Goal: Transaction & Acquisition: Purchase product/service

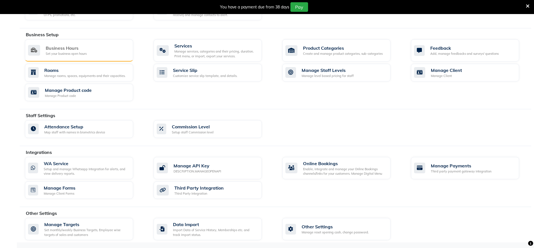
click at [33, 40] on div "Business Hours Set your business open hours" at bounding box center [79, 50] width 108 height 22
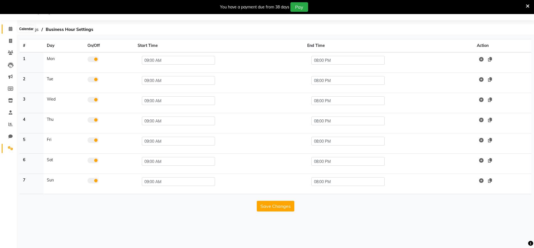
click at [10, 31] on icon at bounding box center [11, 29] width 4 height 4
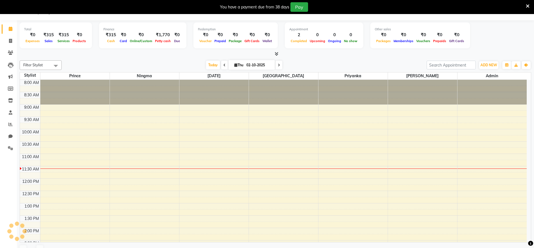
scroll to position [74, 0]
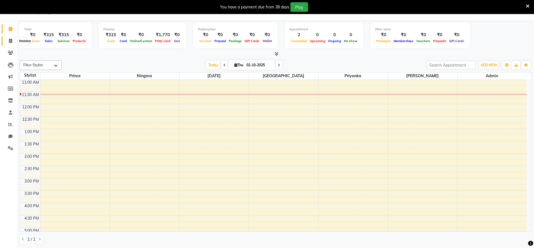
click at [11, 43] on span at bounding box center [11, 41] width 10 height 6
select select "service"
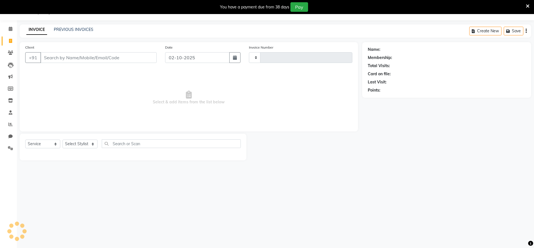
type input "0483"
select select "8909"
click at [11, 30] on icon at bounding box center [11, 29] width 4 height 4
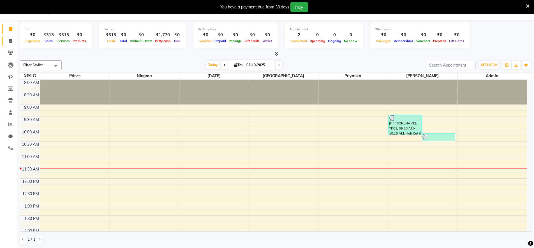
click at [11, 39] on icon at bounding box center [10, 41] width 3 height 4
select select "service"
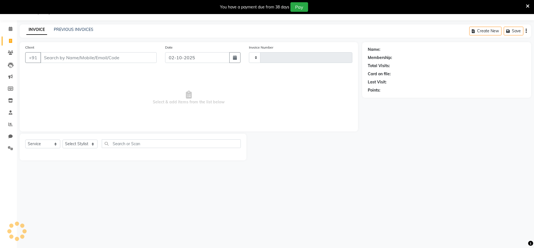
type input "0483"
select select "8909"
click at [102, 59] on input "Client" at bounding box center [98, 57] width 116 height 11
type input "621331898"
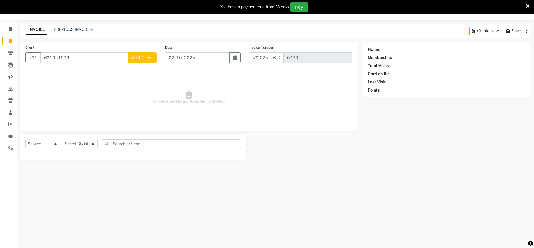
click at [141, 57] on span "Add Client" at bounding box center [142, 58] width 22 height 6
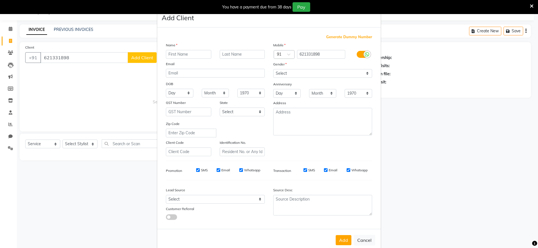
click at [181, 55] on input "text" at bounding box center [188, 54] width 45 height 9
type input "[PERSON_NAME]"
click at [293, 72] on select "Select [DEMOGRAPHIC_DATA] [DEMOGRAPHIC_DATA] Other Prefer Not To Say" at bounding box center [322, 73] width 99 height 9
select select "[DEMOGRAPHIC_DATA]"
click at [273, 69] on select "Select [DEMOGRAPHIC_DATA] [DEMOGRAPHIC_DATA] Other Prefer Not To Say" at bounding box center [322, 73] width 99 height 9
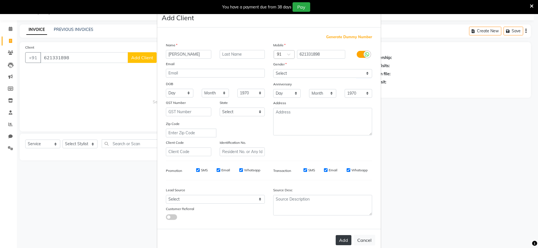
click at [344, 236] on button "Add" at bounding box center [344, 240] width 16 height 10
select select
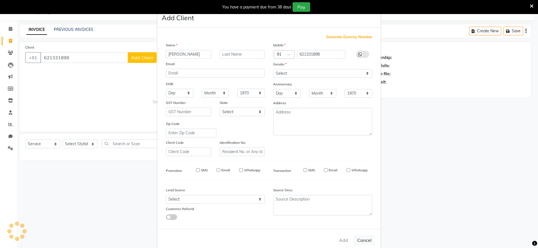
select select
checkbox input "false"
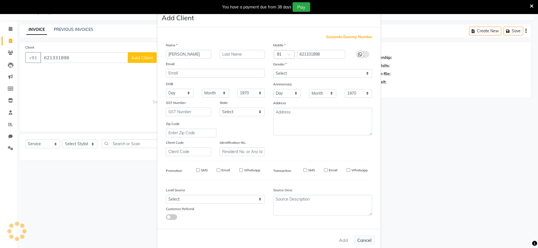
checkbox input "false"
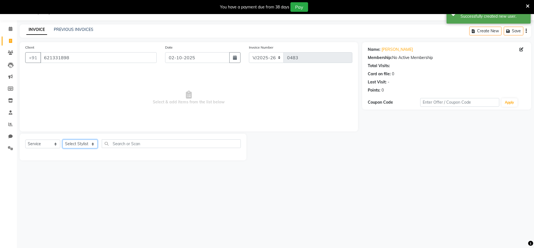
click at [75, 143] on select "Select Stylist [PERSON_NAME] Admin Ningma [PERSON_NAME] [PERSON_NAME][DATE]" at bounding box center [80, 143] width 35 height 9
select select "89949"
click at [63, 139] on select "Select Stylist [PERSON_NAME] Admin Ningma [PERSON_NAME] [PERSON_NAME][DATE]" at bounding box center [80, 143] width 35 height 9
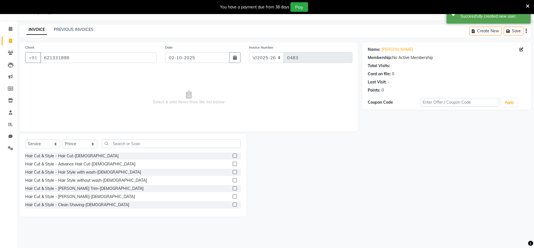
click at [233, 156] on label at bounding box center [235, 155] width 4 height 4
click at [233, 156] on input "checkbox" at bounding box center [235, 156] width 4 height 4
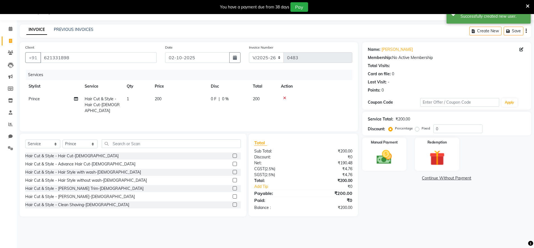
click at [233, 155] on label at bounding box center [235, 155] width 4 height 4
click at [233, 155] on input "checkbox" at bounding box center [235, 156] width 4 height 4
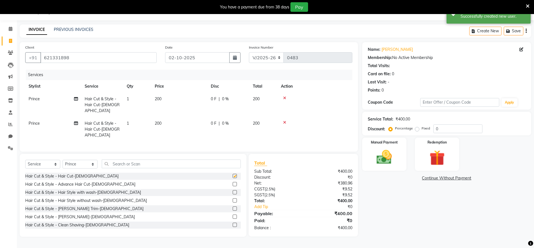
checkbox input "false"
click at [233, 222] on label at bounding box center [235, 224] width 4 height 4
click at [233, 223] on input "checkbox" at bounding box center [235, 225] width 4 height 4
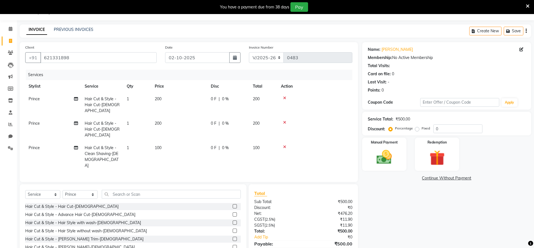
checkbox input "false"
click at [435, 129] on input "0" at bounding box center [457, 128] width 49 height 9
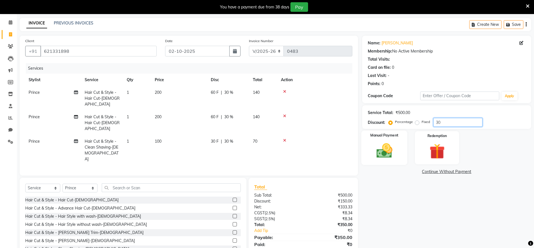
scroll to position [22, 0]
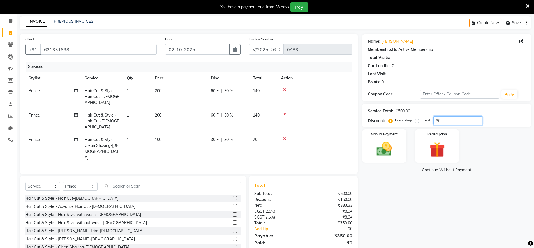
type input "30"
click at [285, 88] on icon at bounding box center [284, 90] width 3 height 4
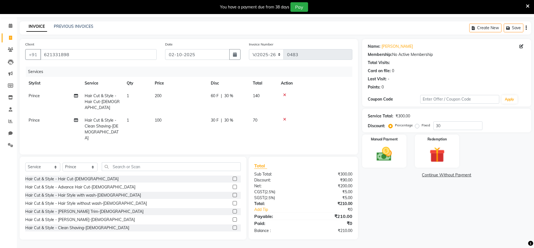
scroll to position [14, 0]
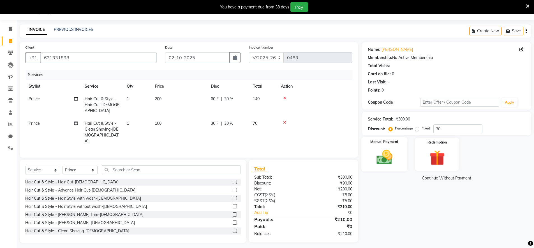
click at [388, 155] on img at bounding box center [384, 157] width 26 height 18
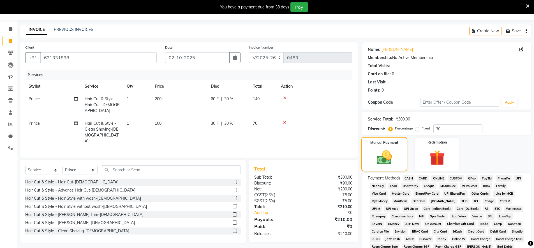
scroll to position [22, 0]
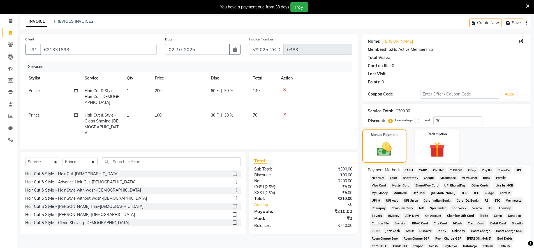
click at [411, 170] on span "CASH" at bounding box center [409, 170] width 12 height 6
click at [132, 157] on input "text" at bounding box center [171, 161] width 139 height 9
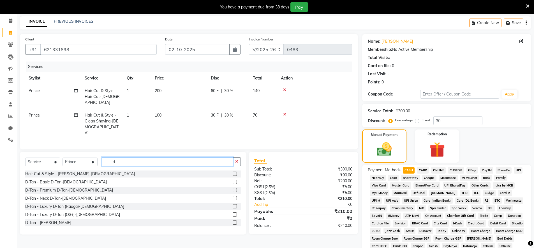
type input "d-"
click at [233, 179] on label at bounding box center [235, 181] width 4 height 4
click at [233, 180] on input "checkbox" at bounding box center [235, 182] width 4 height 4
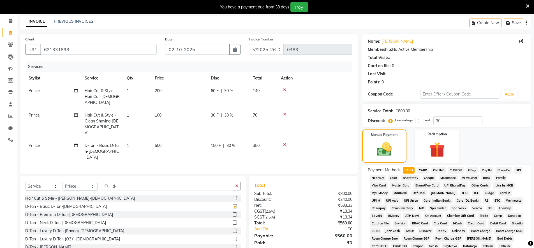
checkbox input "false"
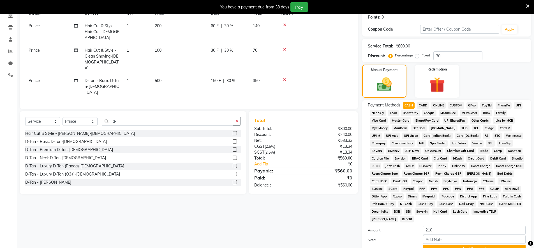
scroll to position [27, 0]
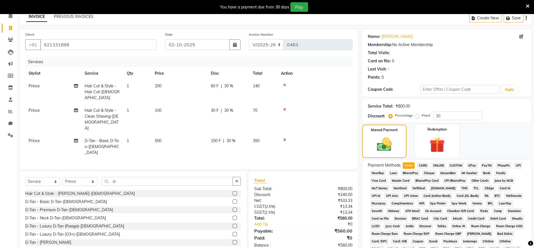
click at [406, 165] on span "CASH" at bounding box center [409, 165] width 12 height 6
type input "560"
click at [285, 138] on icon at bounding box center [284, 140] width 3 height 4
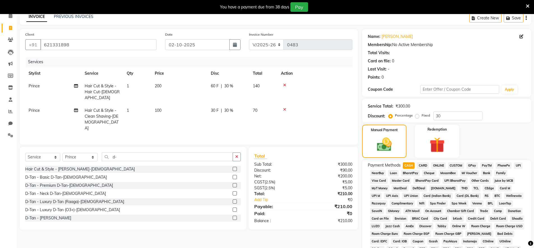
click at [233, 175] on label at bounding box center [235, 177] width 4 height 4
click at [233, 175] on input "checkbox" at bounding box center [235, 177] width 4 height 4
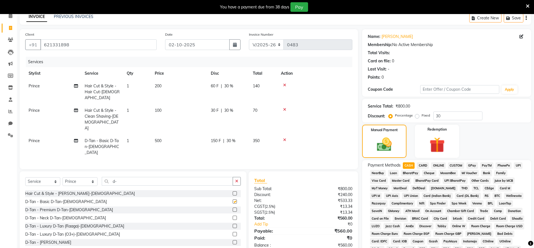
checkbox input "false"
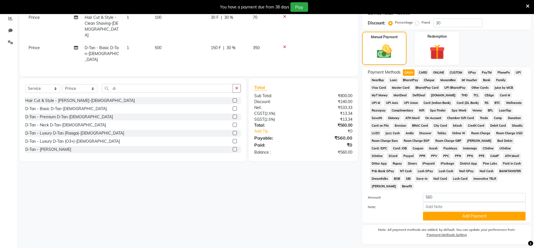
scroll to position [120, 0]
click at [461, 213] on button "Add Payment" at bounding box center [474, 215] width 103 height 9
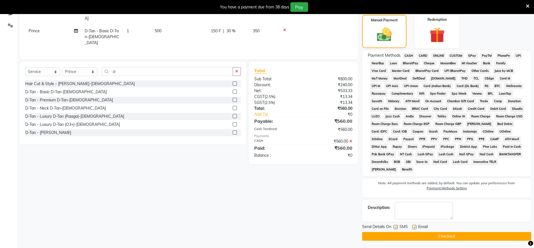
scroll to position [138, 0]
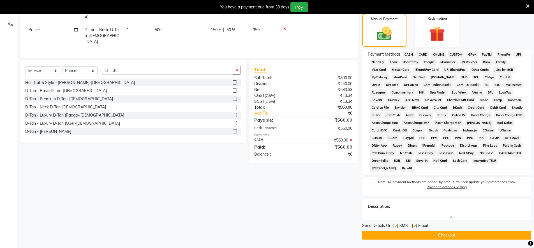
click at [452, 235] on button "Checkout" at bounding box center [446, 234] width 169 height 9
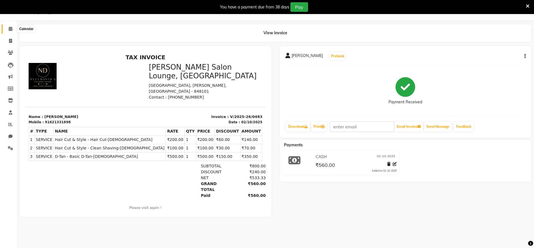
click at [9, 31] on icon at bounding box center [11, 29] width 4 height 4
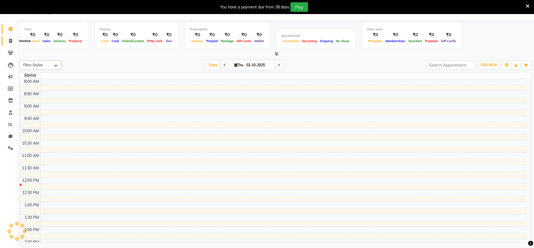
click at [11, 39] on icon at bounding box center [10, 41] width 3 height 4
select select "service"
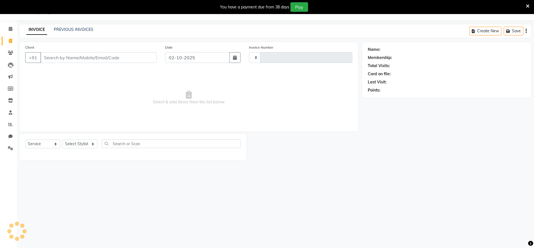
type input "0484"
select select "8909"
click at [61, 62] on input "Client" at bounding box center [98, 57] width 116 height 11
click at [80, 61] on input "94532152673" at bounding box center [84, 57] width 88 height 11
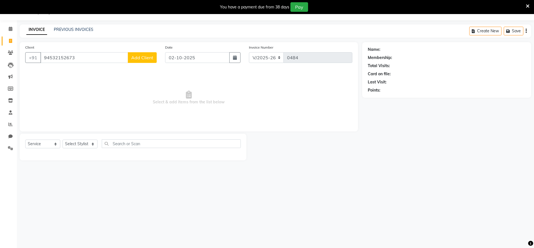
type input "94532152673"
click at [151, 61] on button "Add Client" at bounding box center [142, 57] width 29 height 11
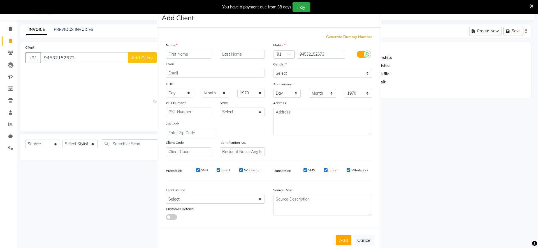
click at [176, 52] on input "text" at bounding box center [188, 54] width 45 height 9
type input "nam"
click at [291, 77] on select "Select [DEMOGRAPHIC_DATA] [DEMOGRAPHIC_DATA] Other Prefer Not To Say" at bounding box center [322, 73] width 99 height 9
select select "[DEMOGRAPHIC_DATA]"
click at [273, 69] on select "Select [DEMOGRAPHIC_DATA] [DEMOGRAPHIC_DATA] Other Prefer Not To Say" at bounding box center [322, 73] width 99 height 9
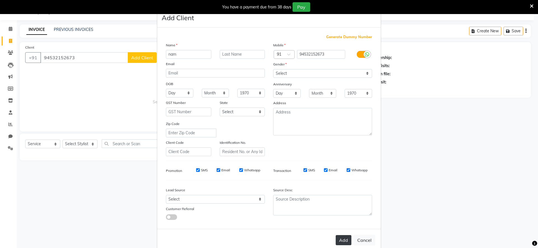
click at [337, 240] on button "Add" at bounding box center [344, 240] width 16 height 10
select select
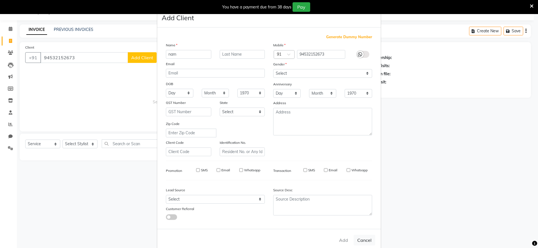
select select
checkbox input "false"
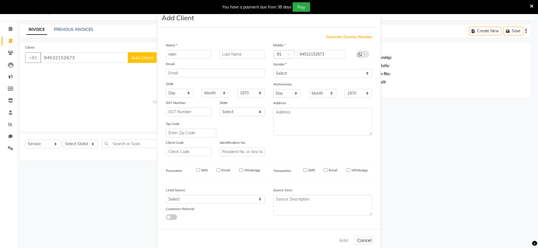
checkbox input "false"
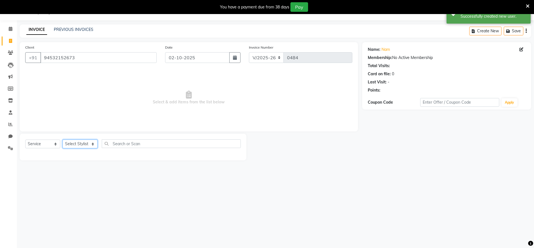
click at [79, 142] on select "Select Stylist [PERSON_NAME] Admin Ningma [PERSON_NAME] [PERSON_NAME][DATE]" at bounding box center [80, 143] width 35 height 9
select select "91731"
click at [63, 139] on select "Select Stylist [PERSON_NAME] Admin Ningma [PERSON_NAME] [PERSON_NAME][DATE]" at bounding box center [80, 143] width 35 height 9
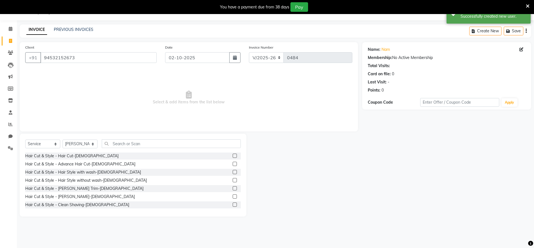
click at [233, 157] on div at bounding box center [237, 155] width 8 height 7
click at [233, 154] on label at bounding box center [235, 155] width 4 height 4
click at [233, 154] on input "checkbox" at bounding box center [235, 156] width 4 height 4
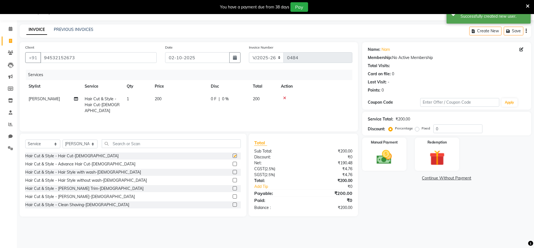
checkbox input "false"
click at [233, 195] on label at bounding box center [235, 196] width 4 height 4
click at [233, 195] on input "checkbox" at bounding box center [235, 197] width 4 height 4
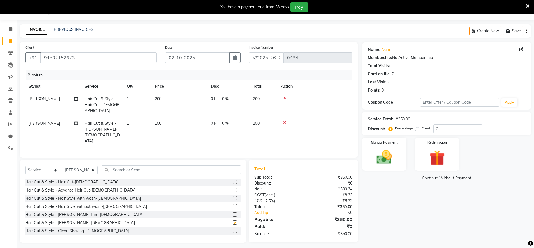
checkbox input "false"
click at [233, 204] on label at bounding box center [235, 206] width 4 height 4
click at [233, 204] on input "checkbox" at bounding box center [235, 206] width 4 height 4
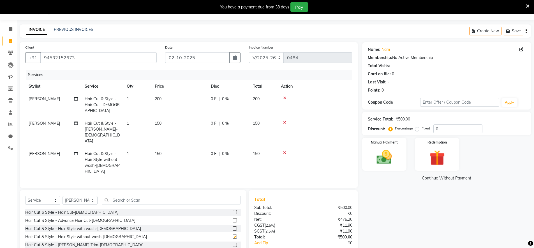
checkbox input "false"
click at [283, 151] on icon at bounding box center [284, 153] width 3 height 4
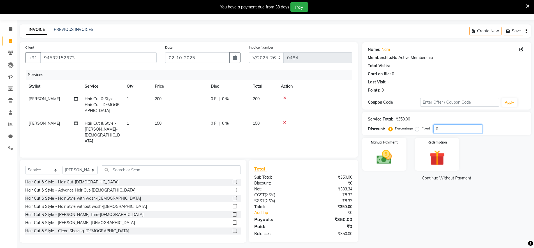
click at [448, 131] on input "0" at bounding box center [457, 128] width 49 height 9
type input "30"
click at [390, 158] on img at bounding box center [384, 157] width 26 height 18
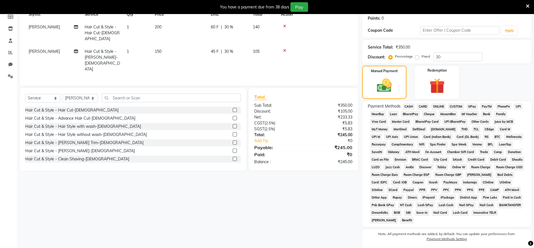
scroll to position [102, 0]
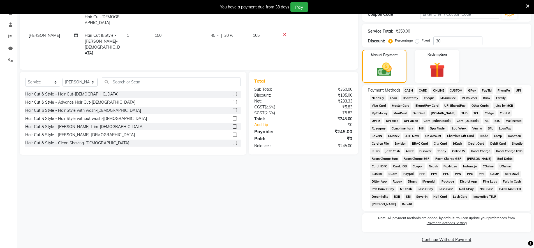
click at [521, 91] on span "UPI" at bounding box center [518, 90] width 9 height 6
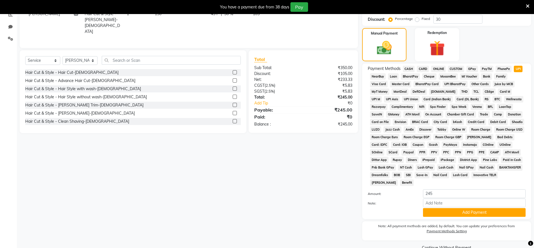
scroll to position [136, 0]
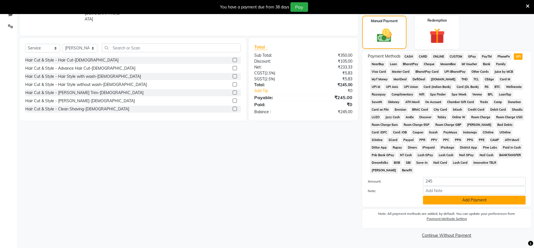
click at [484, 202] on button "Add Payment" at bounding box center [474, 199] width 103 height 9
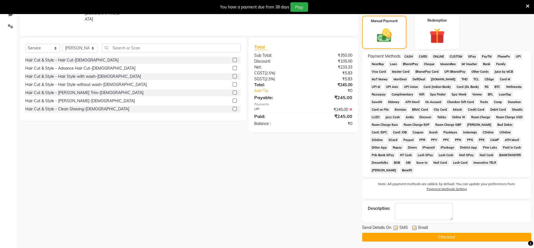
scroll to position [138, 0]
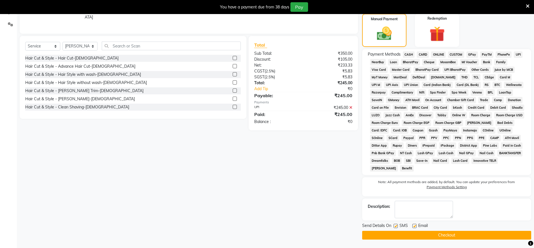
click at [475, 237] on button "Checkout" at bounding box center [446, 234] width 169 height 9
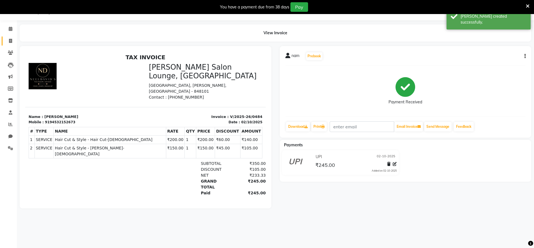
click at [9, 36] on link "Invoice" at bounding box center [8, 40] width 13 height 9
select select "service"
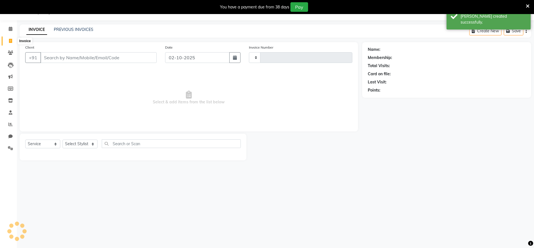
type input "0485"
select select "8909"
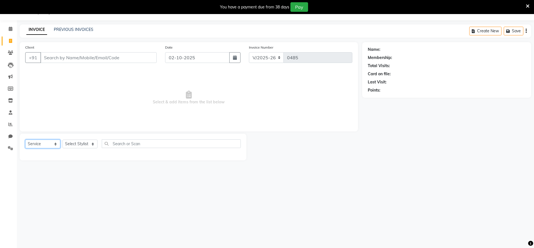
click at [44, 145] on select "Select Service Product Membership Package Voucher Prepaid Gift Card" at bounding box center [42, 143] width 35 height 9
select select "product"
click at [25, 139] on select "Select Service Product Membership Package Voucher Prepaid Gift Card" at bounding box center [42, 143] width 35 height 9
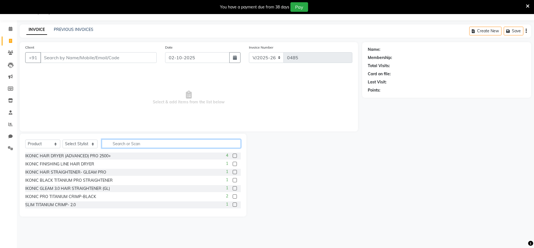
click at [119, 147] on input "text" at bounding box center [171, 143] width 139 height 9
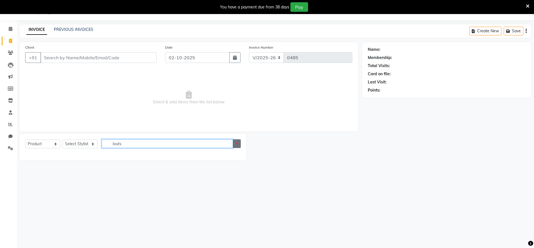
type input "louts"
click at [236, 144] on icon "button" at bounding box center [236, 143] width 3 height 4
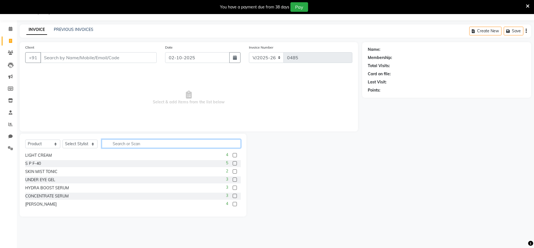
scroll to position [286, 0]
click at [233, 162] on label at bounding box center [235, 162] width 4 height 4
click at [233, 162] on input "checkbox" at bounding box center [235, 162] width 4 height 4
checkbox input "false"
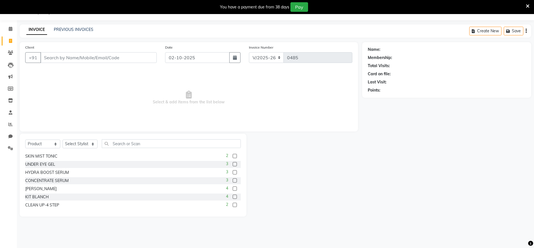
scroll to position [307, 0]
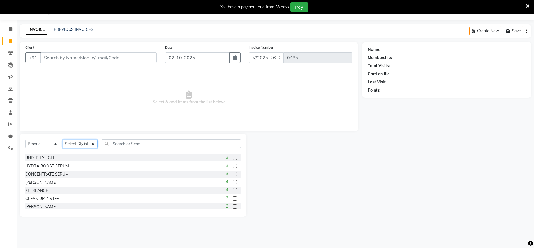
click at [85, 141] on select "Select Stylist [PERSON_NAME] Admin Ningma [PERSON_NAME] [PERSON_NAME][DATE]" at bounding box center [80, 143] width 35 height 9
select select "89949"
click at [63, 139] on select "Select Stylist [PERSON_NAME] Admin Ningma [PERSON_NAME] [PERSON_NAME][DATE]" at bounding box center [80, 143] width 35 height 9
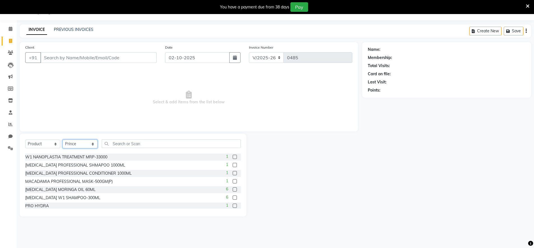
scroll to position [110, 0]
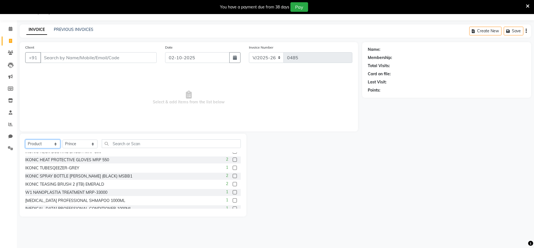
click at [47, 145] on select "Select Service Product Membership Package Voucher Prepaid Gift Card" at bounding box center [42, 143] width 35 height 9
select select "service"
click at [25, 139] on select "Select Service Product Membership Package Voucher Prepaid Gift Card" at bounding box center [42, 143] width 35 height 9
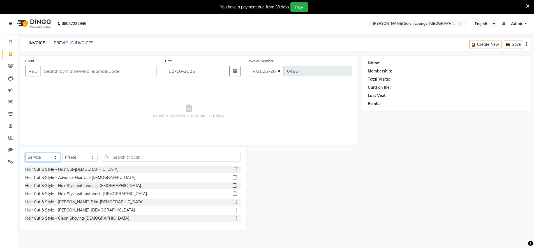
scroll to position [0, 0]
click at [12, 44] on icon at bounding box center [11, 43] width 4 height 4
click at [13, 43] on span at bounding box center [11, 43] width 10 height 6
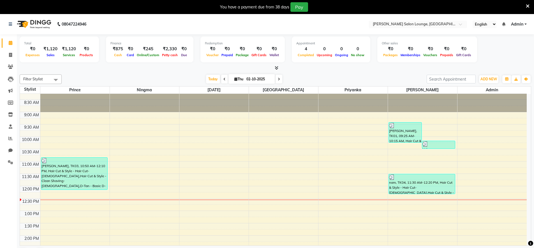
scroll to position [7, 0]
click at [12, 138] on icon at bounding box center [10, 138] width 4 height 4
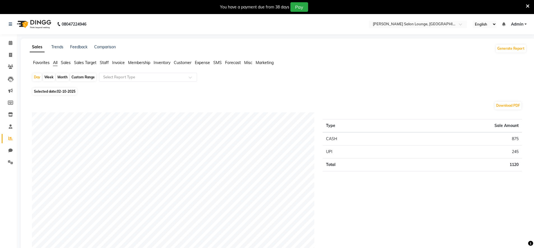
click at [59, 75] on div "Month" at bounding box center [62, 77] width 13 height 8
select select "10"
select select "2025"
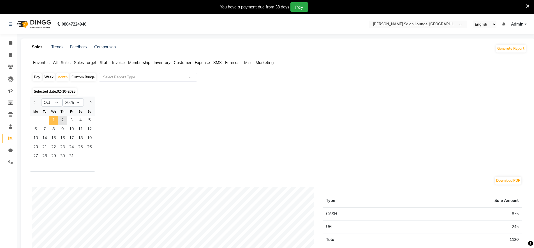
click at [57, 123] on span "1" at bounding box center [53, 120] width 9 height 9
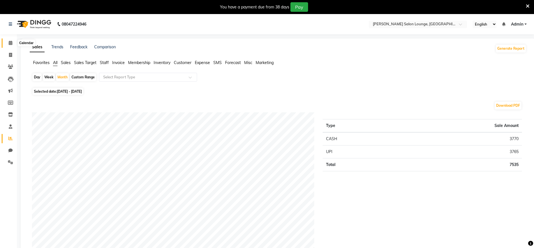
click at [9, 45] on span at bounding box center [11, 43] width 10 height 6
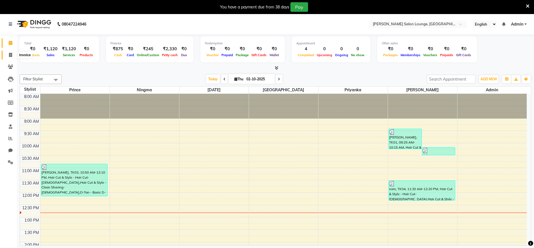
click at [10, 56] on icon at bounding box center [10, 55] width 3 height 4
select select "service"
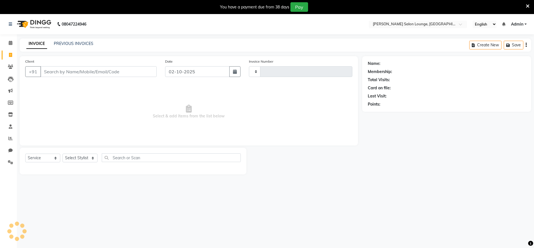
type input "0485"
select select "8909"
click at [527, 7] on icon at bounding box center [528, 6] width 4 height 5
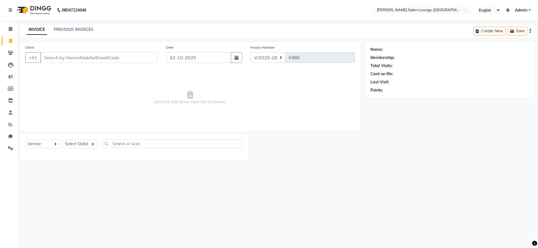
click at [529, 30] on div "Create New Save" at bounding box center [504, 30] width 62 height 13
click at [530, 31] on icon "button" at bounding box center [530, 31] width 1 height 0
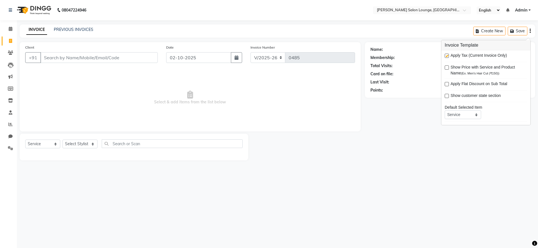
click at [530, 31] on icon "button" at bounding box center [530, 31] width 1 height 0
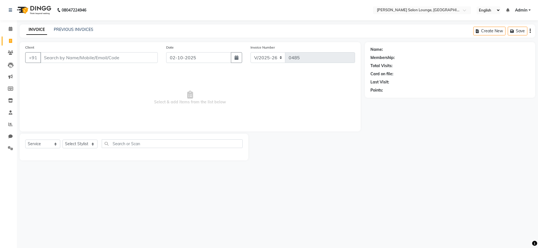
click at [530, 31] on icon "button" at bounding box center [530, 31] width 1 height 0
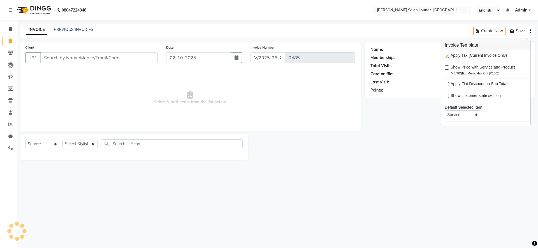
click at [530, 31] on icon "button" at bounding box center [530, 31] width 1 height 0
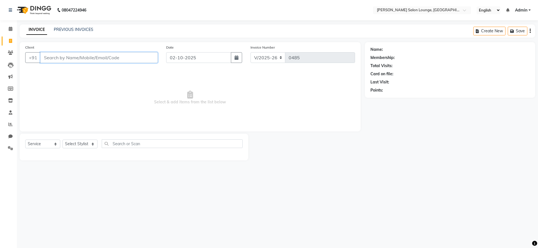
click at [52, 58] on input "Client" at bounding box center [98, 57] width 117 height 11
click at [140, 59] on input "Client" at bounding box center [98, 57] width 117 height 11
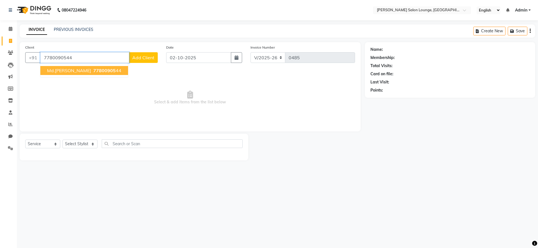
type input "7780090544"
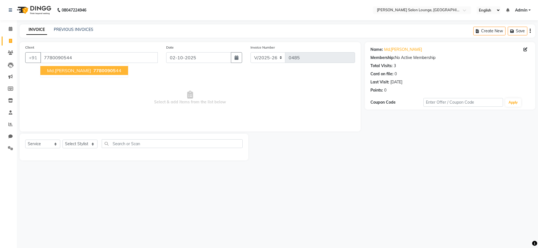
click at [93, 70] on span "77800905" at bounding box center [104, 71] width 22 height 6
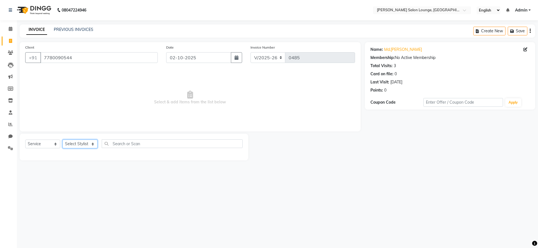
click at [93, 147] on select "Select Stylist [PERSON_NAME] Admin Ningma [PERSON_NAME] [PERSON_NAME][DATE]" at bounding box center [80, 143] width 35 height 9
click at [63, 139] on select "Select Stylist [PERSON_NAME] Admin Ningma [PERSON_NAME] [PERSON_NAME][DATE]" at bounding box center [80, 143] width 35 height 9
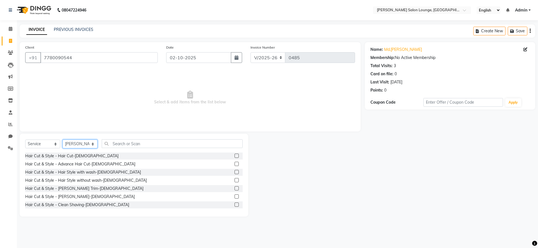
click at [85, 145] on select "Select Stylist [PERSON_NAME] Admin Ningma [PERSON_NAME] [PERSON_NAME][DATE]" at bounding box center [80, 143] width 35 height 9
select select "89950"
click at [63, 139] on select "Select Stylist [PERSON_NAME] Admin Ningma [PERSON_NAME] [PERSON_NAME][DATE]" at bounding box center [80, 143] width 35 height 9
click at [235, 197] on label at bounding box center [237, 196] width 4 height 4
click at [235, 197] on input "checkbox" at bounding box center [237, 197] width 4 height 4
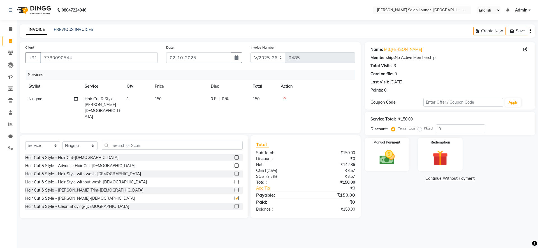
checkbox input "false"
click at [91, 145] on select "Select Stylist [PERSON_NAME] Admin Ningma [PERSON_NAME] [PERSON_NAME][DATE]" at bounding box center [80, 145] width 35 height 9
select select "91731"
click at [63, 141] on select "Select Stylist [PERSON_NAME] Admin Ningma [PERSON_NAME] [PERSON_NAME][DATE]" at bounding box center [80, 145] width 35 height 9
click at [235, 156] on label at bounding box center [237, 157] width 4 height 4
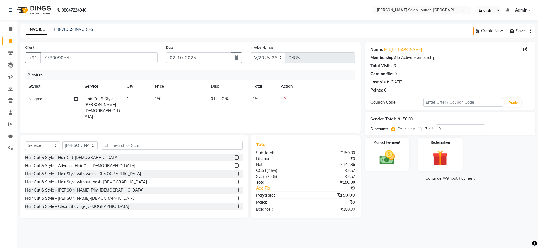
click at [235, 156] on input "checkbox" at bounding box center [237, 158] width 4 height 4
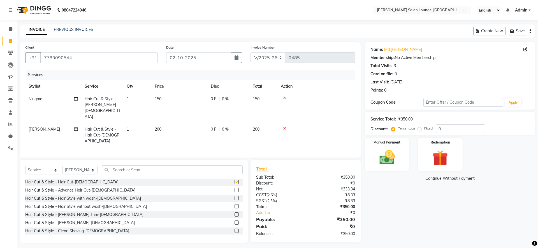
checkbox input "false"
click at [235, 220] on label at bounding box center [237, 222] width 4 height 4
click at [235, 221] on input "checkbox" at bounding box center [237, 223] width 4 height 4
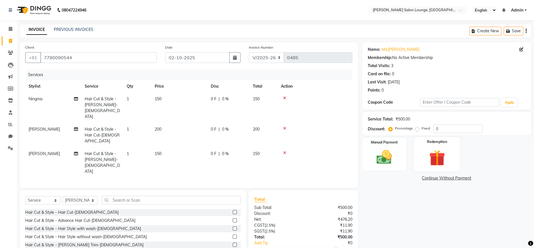
checkbox input "false"
click at [436, 127] on input "0" at bounding box center [457, 128] width 49 height 9
type input "30"
click at [389, 149] on img at bounding box center [384, 157] width 26 height 18
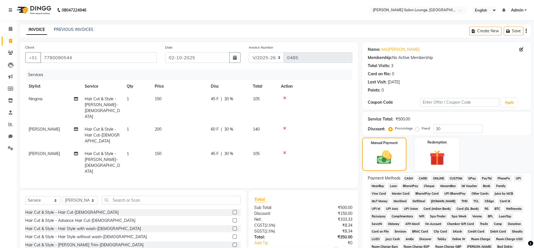
click at [519, 180] on span "UPI" at bounding box center [518, 178] width 9 height 6
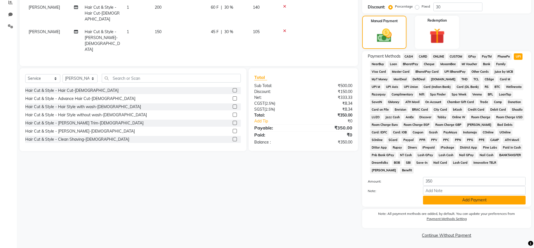
click at [471, 201] on button "Add Payment" at bounding box center [474, 199] width 103 height 9
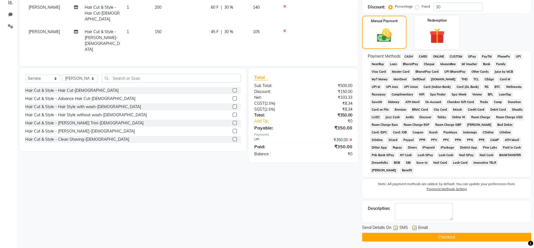
click at [463, 235] on button "Checkout" at bounding box center [446, 236] width 169 height 9
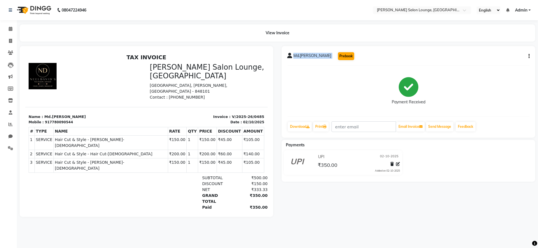
drag, startPoint x: 295, startPoint y: 56, endPoint x: 330, endPoint y: 55, distance: 35.0
click at [330, 55] on div "Md.[PERSON_NAME] Prebook" at bounding box center [321, 56] width 68 height 9
click at [375, 74] on div "Payment Received" at bounding box center [408, 91] width 242 height 42
click at [11, 41] on icon at bounding box center [10, 41] width 3 height 4
select select "service"
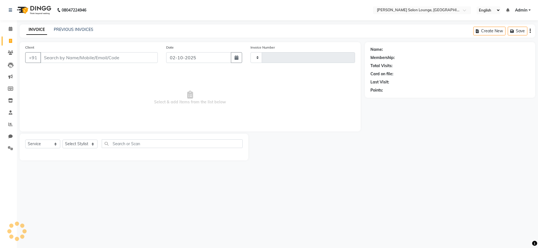
type input "0486"
select select "8909"
click at [11, 40] on icon at bounding box center [10, 41] width 3 height 4
select select "8909"
select select "service"
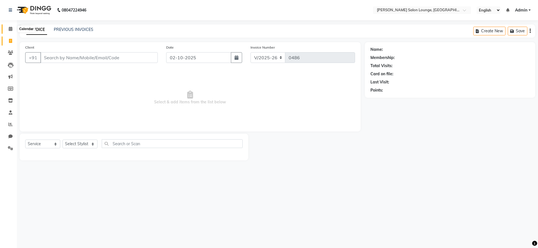
click at [11, 31] on icon at bounding box center [11, 29] width 4 height 4
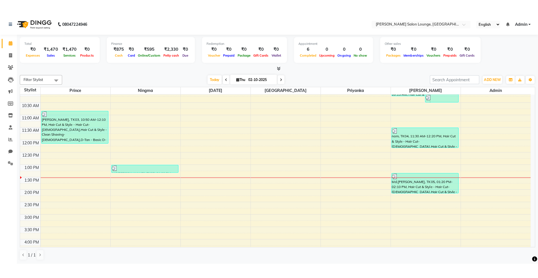
scroll to position [56, 0]
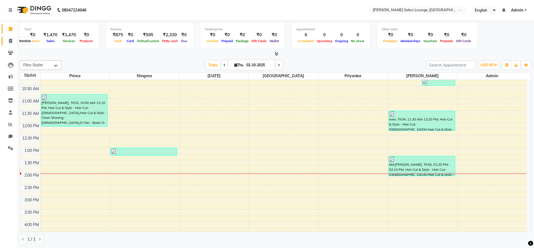
click at [10, 41] on icon at bounding box center [10, 41] width 3 height 4
select select "service"
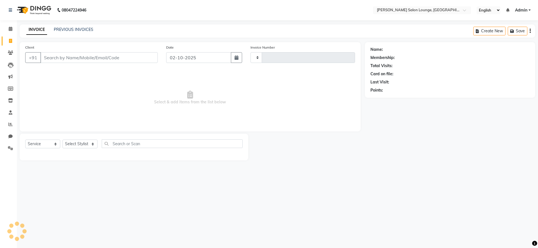
type input "0486"
select select "8909"
click at [125, 80] on span "Select & add items from the list below" at bounding box center [190, 98] width 330 height 56
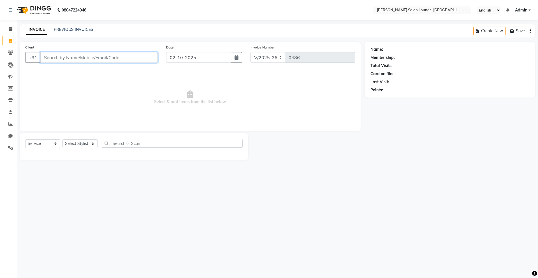
click at [85, 60] on input "Client" at bounding box center [98, 57] width 117 height 11
type input "9934445569"
click at [137, 57] on span "Add Client" at bounding box center [143, 58] width 22 height 6
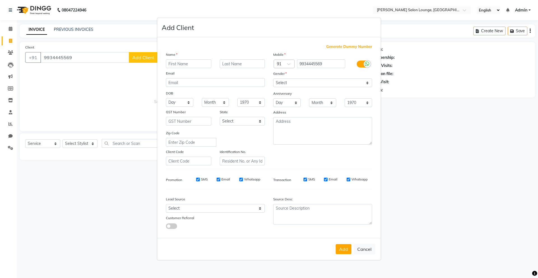
click at [174, 64] on input "text" at bounding box center [188, 63] width 45 height 9
type input "[PERSON_NAME]"
click at [318, 84] on select "Select [DEMOGRAPHIC_DATA] [DEMOGRAPHIC_DATA] Other Prefer Not To Say" at bounding box center [322, 82] width 99 height 9
select select "[DEMOGRAPHIC_DATA]"
click at [273, 78] on select "Select [DEMOGRAPHIC_DATA] [DEMOGRAPHIC_DATA] Other Prefer Not To Say" at bounding box center [322, 82] width 99 height 9
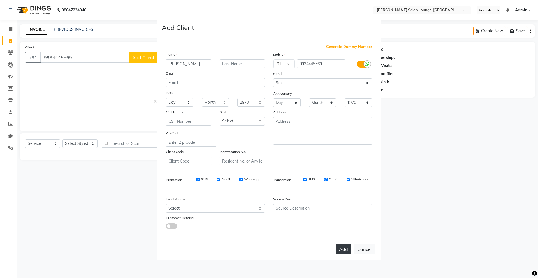
click at [349, 247] on button "Add" at bounding box center [344, 249] width 16 height 10
select select
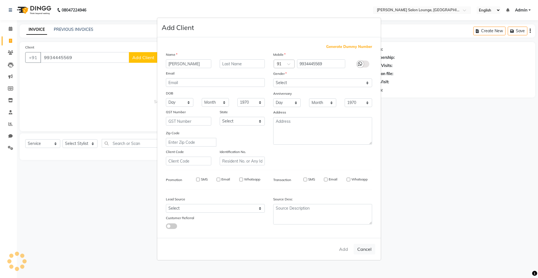
select select
checkbox input "false"
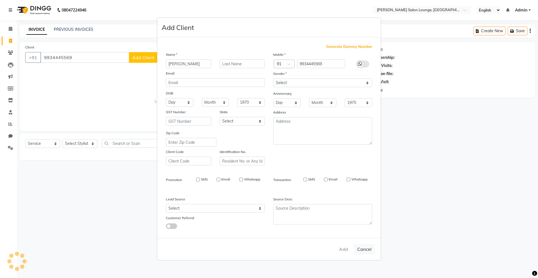
checkbox input "false"
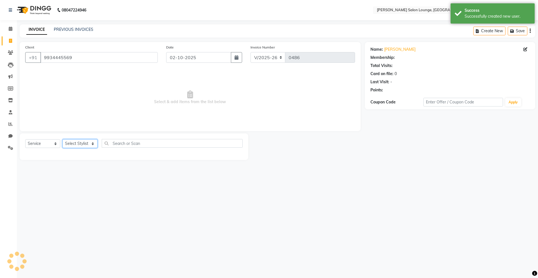
click at [90, 146] on select "Select Stylist [PERSON_NAME] Admin Ningma [PERSON_NAME] [PERSON_NAME][DATE]" at bounding box center [80, 143] width 35 height 9
click at [63, 139] on select "Select Stylist [PERSON_NAME] Admin Ningma [PERSON_NAME] [PERSON_NAME][DATE]" at bounding box center [80, 143] width 35 height 9
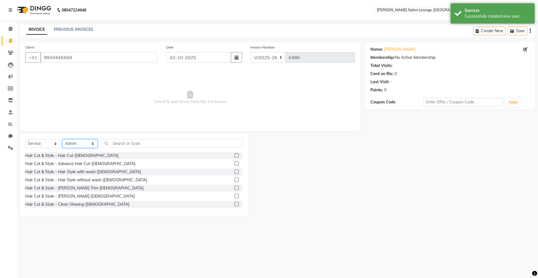
click at [91, 143] on select "Select Stylist [PERSON_NAME] Admin Ningma [PERSON_NAME] [PERSON_NAME][DATE]" at bounding box center [80, 143] width 35 height 9
select select "91731"
click at [63, 139] on select "Select Stylist [PERSON_NAME] Admin Ningma [PERSON_NAME] [PERSON_NAME][DATE]" at bounding box center [80, 143] width 35 height 9
click at [235, 155] on label at bounding box center [237, 155] width 4 height 4
click at [235, 155] on input "checkbox" at bounding box center [237, 156] width 4 height 4
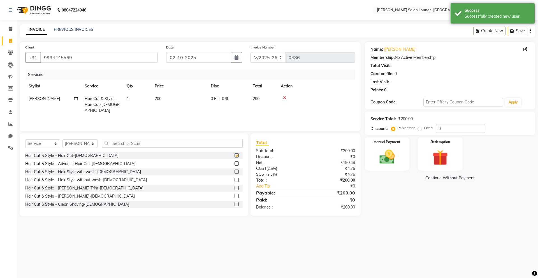
checkbox input "false"
click at [235, 205] on label at bounding box center [237, 204] width 4 height 4
click at [235, 205] on input "checkbox" at bounding box center [237, 205] width 4 height 4
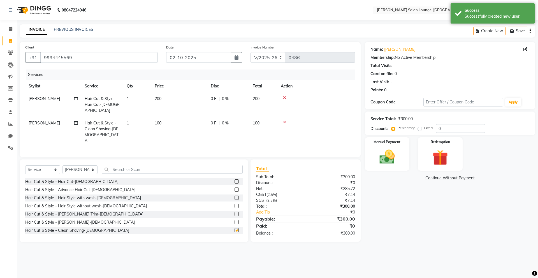
checkbox input "false"
click at [91, 165] on select "Select Stylist [PERSON_NAME] Admin Ningma [PERSON_NAME] [PERSON_NAME][DATE]" at bounding box center [80, 169] width 35 height 9
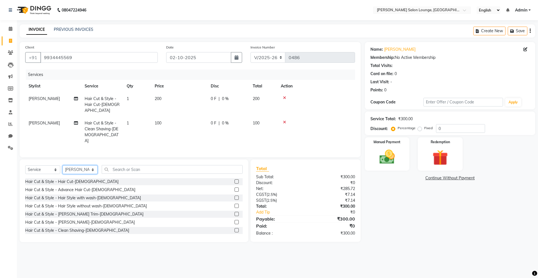
select select "89950"
click at [63, 165] on select "Select Stylist [PERSON_NAME] Admin Ningma [PERSON_NAME] [PERSON_NAME][DATE]" at bounding box center [80, 169] width 35 height 9
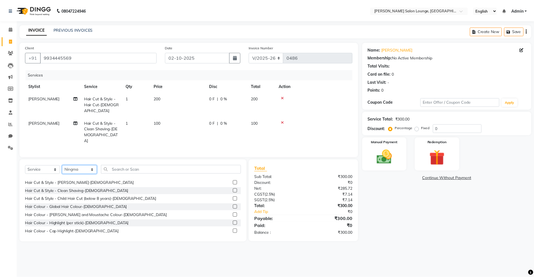
scroll to position [39, 0]
click at [235, 197] on label at bounding box center [237, 199] width 4 height 4
click at [235, 198] on input "checkbox" at bounding box center [237, 200] width 4 height 4
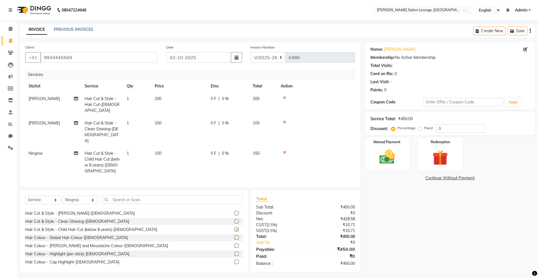
checkbox input "false"
click at [438, 128] on input "0" at bounding box center [460, 128] width 49 height 9
type input "30"
click at [395, 160] on img at bounding box center [387, 157] width 26 height 19
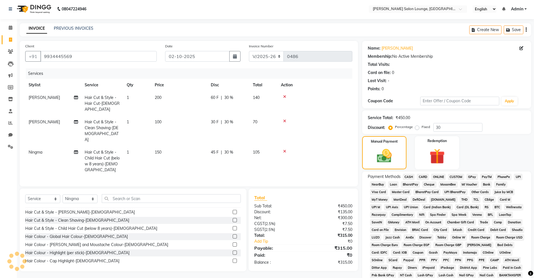
scroll to position [10, 0]
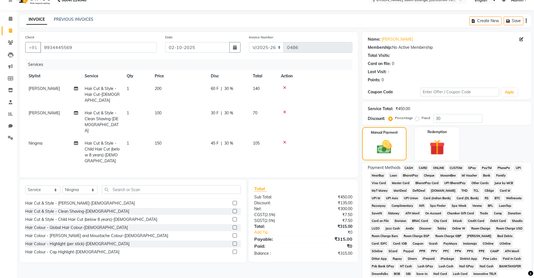
click at [410, 168] on span "CASH" at bounding box center [409, 168] width 12 height 6
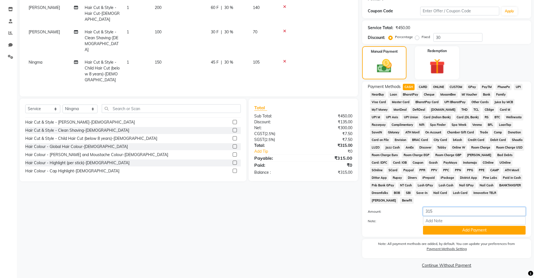
click at [437, 212] on input "315" at bounding box center [474, 211] width 103 height 9
type input "300"
click at [441, 232] on button "Add Payment" at bounding box center [474, 230] width 103 height 9
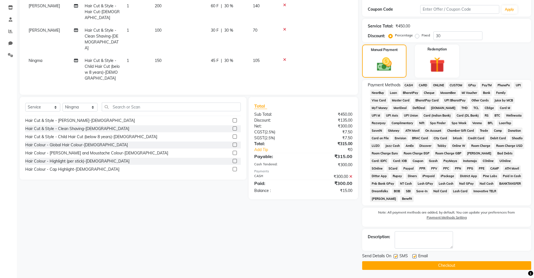
scroll to position [93, 0]
click at [517, 85] on span "UPI" at bounding box center [518, 85] width 9 height 6
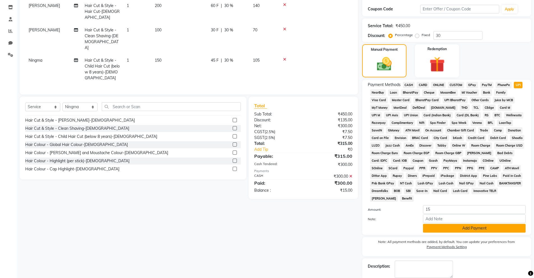
click at [444, 229] on button "Add Payment" at bounding box center [474, 228] width 103 height 9
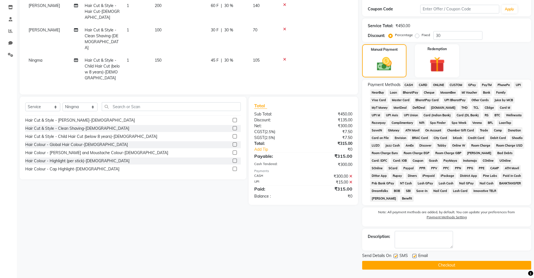
click at [445, 247] on button "Checkout" at bounding box center [446, 265] width 169 height 9
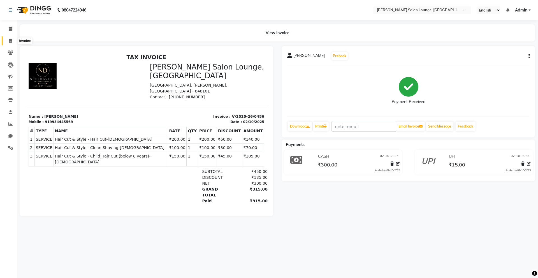
click at [10, 39] on icon at bounding box center [10, 41] width 3 height 4
select select "service"
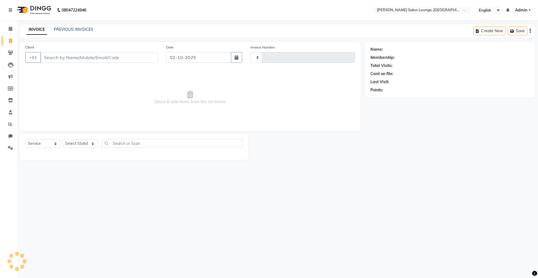
type input "0487"
select select "8909"
click at [85, 32] on link "PREVIOUS INVOICES" at bounding box center [74, 29] width 40 height 5
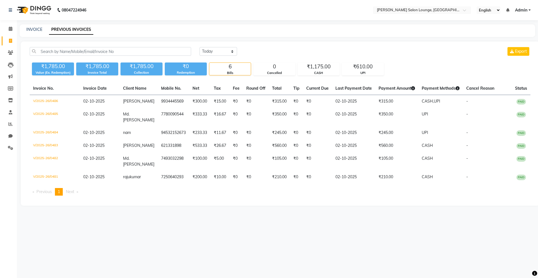
click at [33, 33] on div "INVOICE PREVIOUS INVOICES" at bounding box center [278, 30] width 516 height 13
click at [32, 29] on link "INVOICE" at bounding box center [34, 29] width 16 height 5
select select "service"
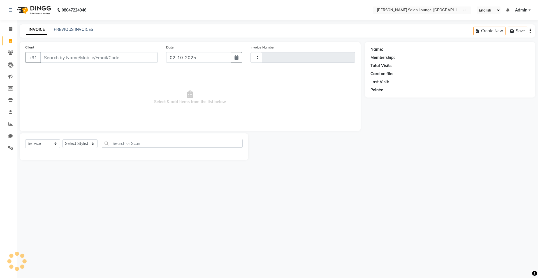
type input "0487"
select select "8909"
click at [61, 29] on link "PREVIOUS INVOICES" at bounding box center [74, 29] width 40 height 5
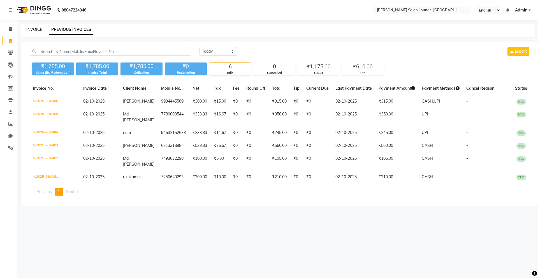
click at [38, 31] on link "INVOICE" at bounding box center [34, 29] width 16 height 5
select select "service"
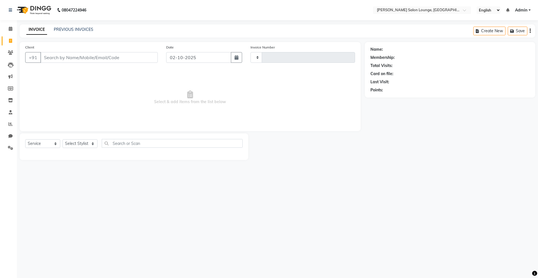
type input "0487"
select select "8909"
